Goal: Navigation & Orientation: Find specific page/section

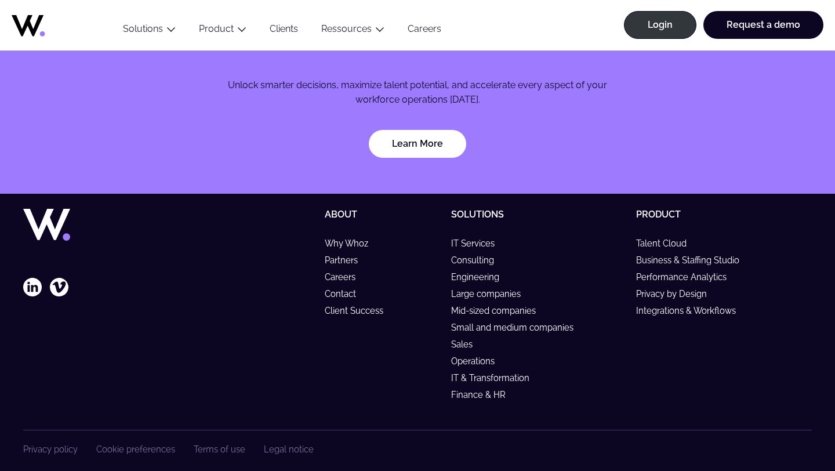
scroll to position [3473, 0]
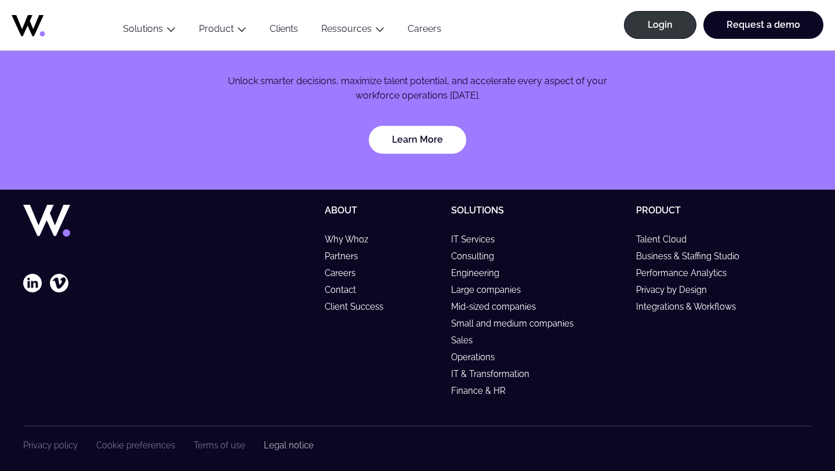
click at [284, 440] on link "Legal notice" at bounding box center [289, 445] width 50 height 10
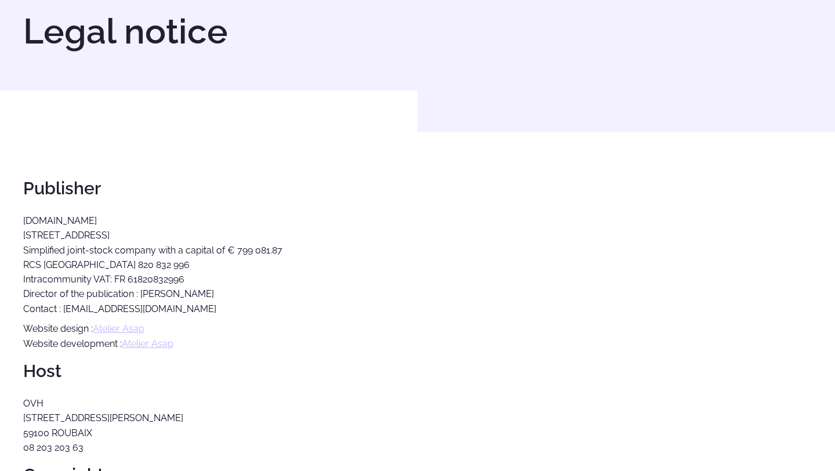
scroll to position [648, 0]
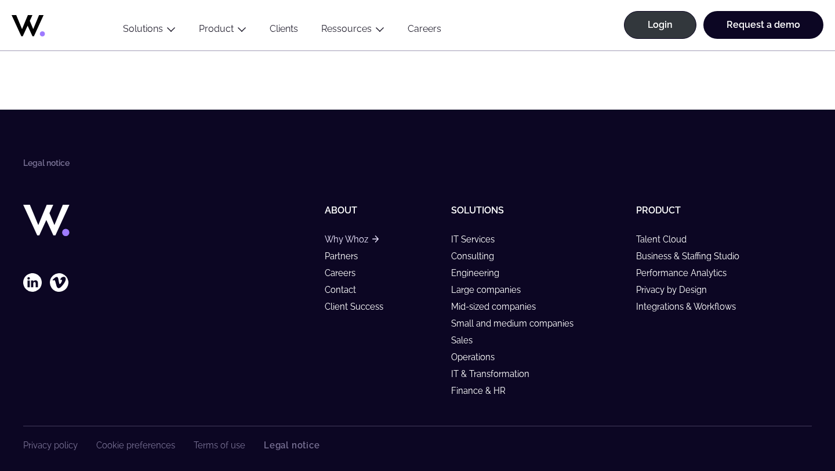
click at [351, 234] on link "Why Whoz" at bounding box center [352, 239] width 54 height 10
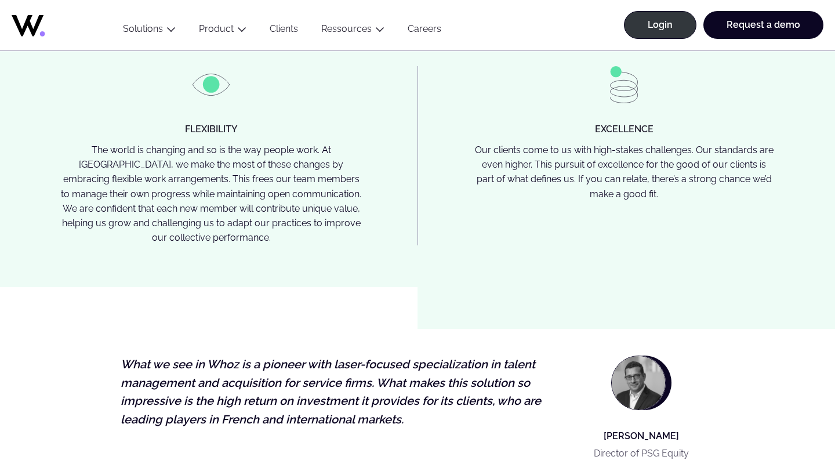
scroll to position [2498, 0]
